Goal: Check status: Check status

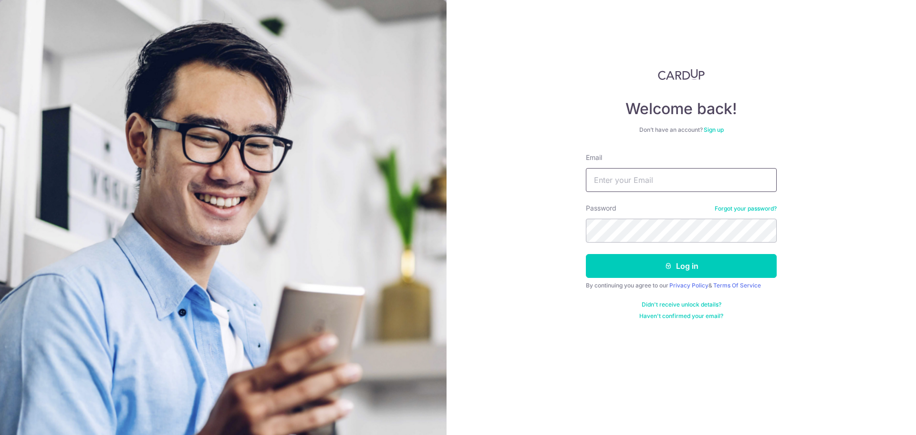
click at [693, 186] on input "Email" at bounding box center [681, 180] width 191 height 24
type input "[EMAIL_ADDRESS][DOMAIN_NAME]"
click at [669, 259] on button "Log in" at bounding box center [681, 266] width 191 height 24
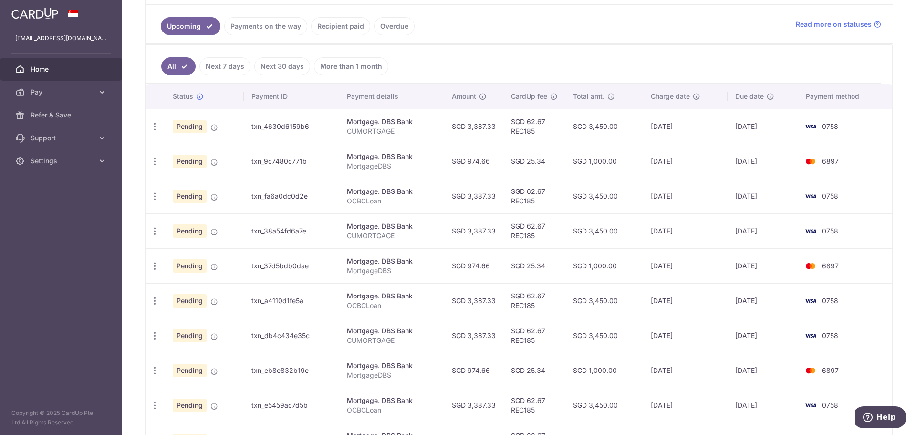
scroll to position [210, 0]
click at [151, 194] on icon "button" at bounding box center [155, 197] width 10 height 10
click at [488, 175] on td "SGD 974.66" at bounding box center [473, 161] width 59 height 35
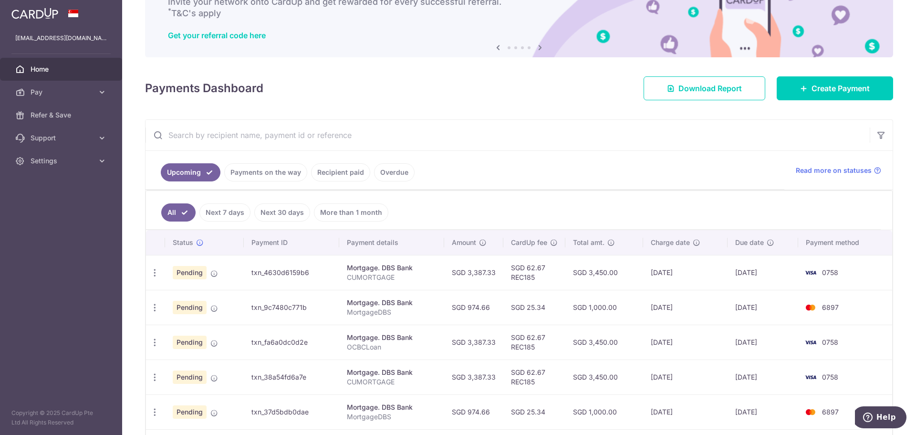
scroll to position [0, 0]
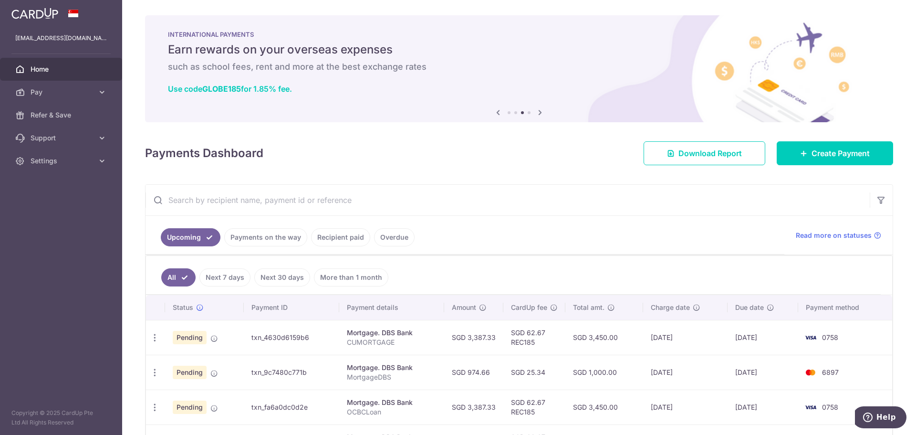
drag, startPoint x: 313, startPoint y: 334, endPoint x: 306, endPoint y: 338, distance: 8.1
click at [306, 338] on td "txn_4630d6159b6" at bounding box center [291, 337] width 95 height 35
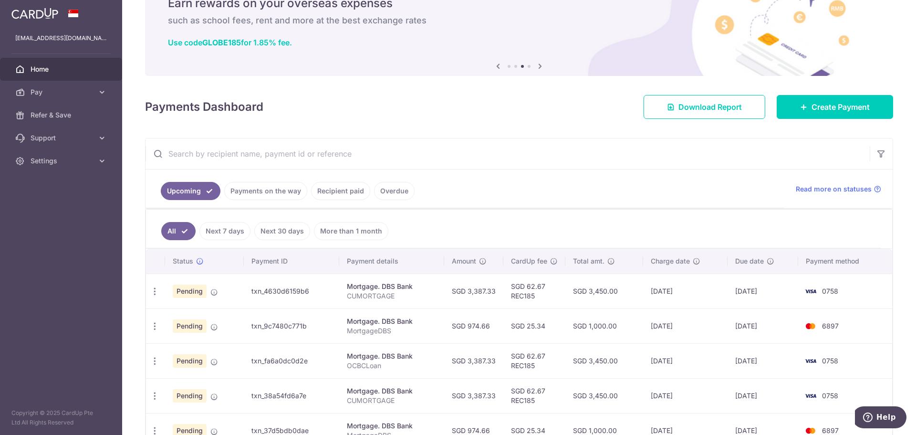
scroll to position [47, 0]
drag, startPoint x: 306, startPoint y: 361, endPoint x: 249, endPoint y: 360, distance: 56.8
click at [249, 360] on td "txn_fa6a0dc0d2e" at bounding box center [291, 359] width 95 height 35
copy td "txn_fa6a0dc0d2e"
click at [616, 356] on td "SGD 3,450.00" at bounding box center [604, 359] width 78 height 35
